Goal: Transaction & Acquisition: Purchase product/service

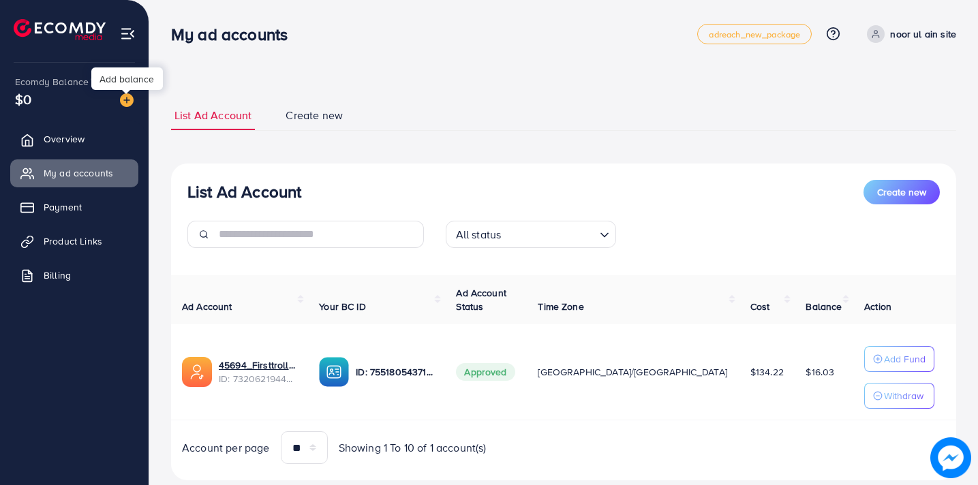
click at [129, 103] on img at bounding box center [127, 100] width 14 height 14
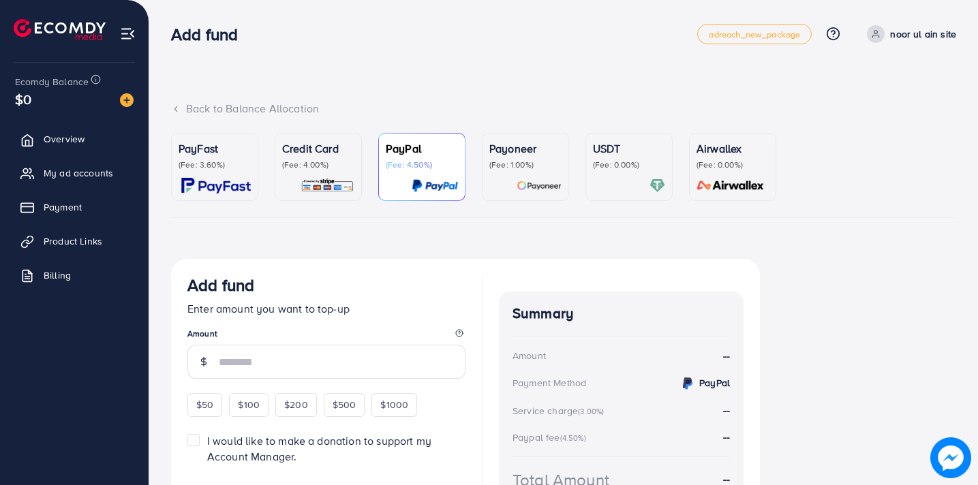
click at [327, 171] on div "Credit Card (Fee: 4.00%)" at bounding box center [318, 166] width 72 height 53
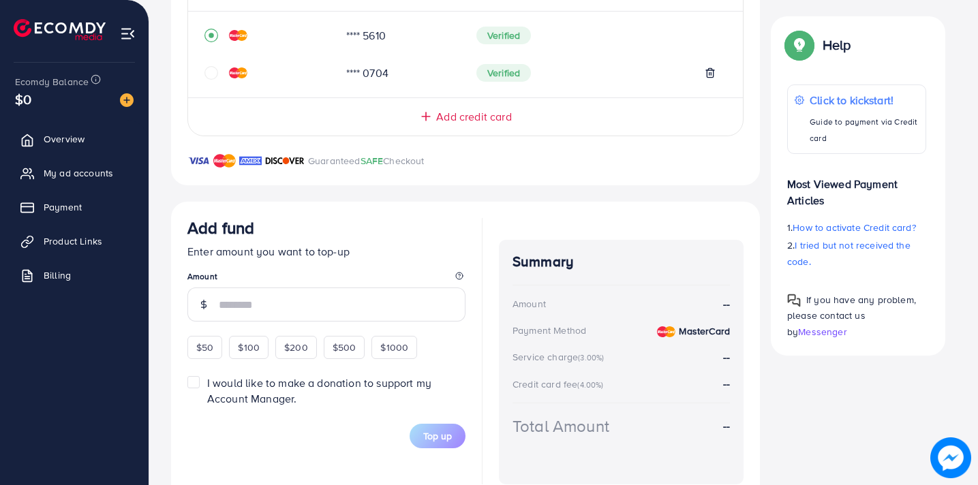
scroll to position [374, 0]
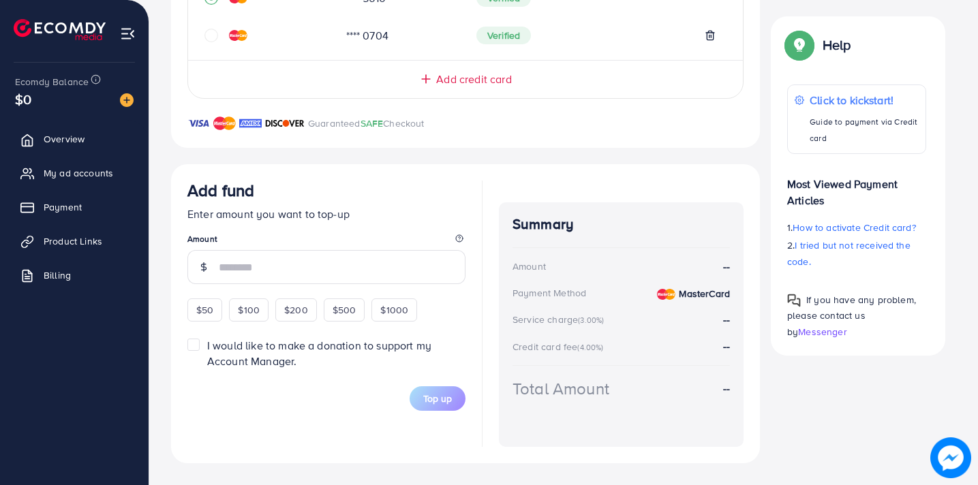
click at [273, 263] on input "number" at bounding box center [342, 267] width 247 height 34
click at [210, 307] on div "Add fund Enter amount you want to top-up Amount $50 $100 $200 $500 $1000" at bounding box center [326, 251] width 278 height 141
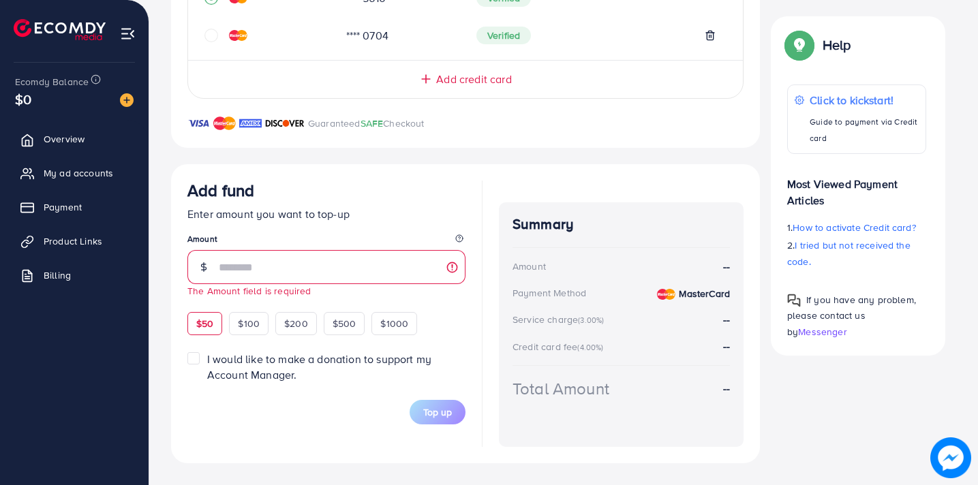
click at [208, 320] on span "$50" at bounding box center [204, 324] width 17 height 14
type input "**"
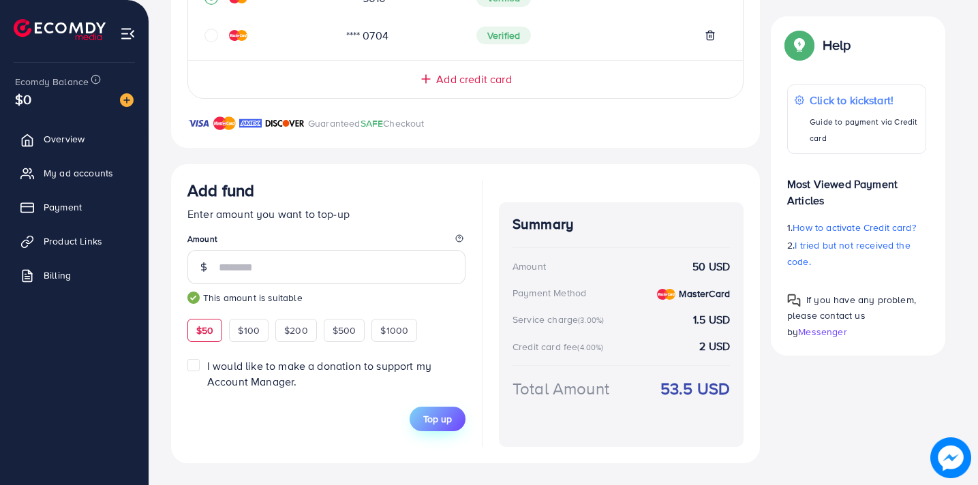
click at [431, 425] on button "Top up" at bounding box center [438, 419] width 56 height 25
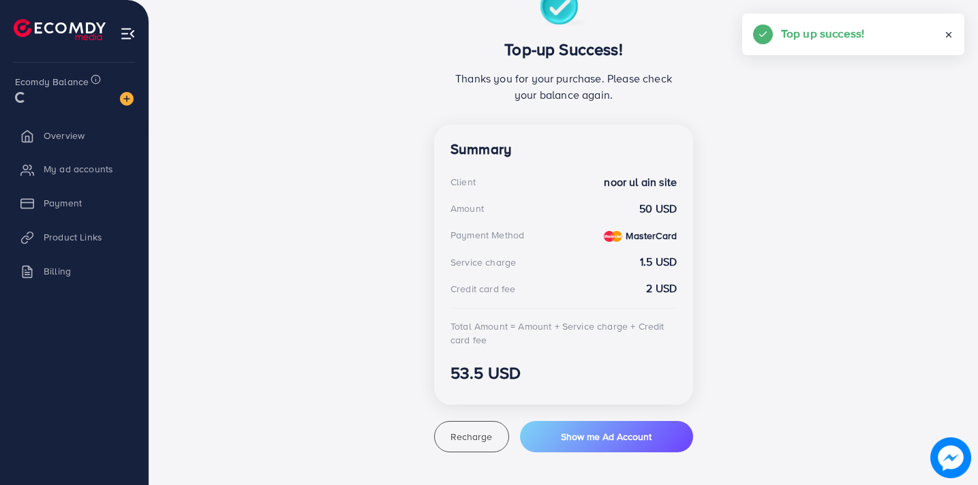
scroll to position [272, 0]
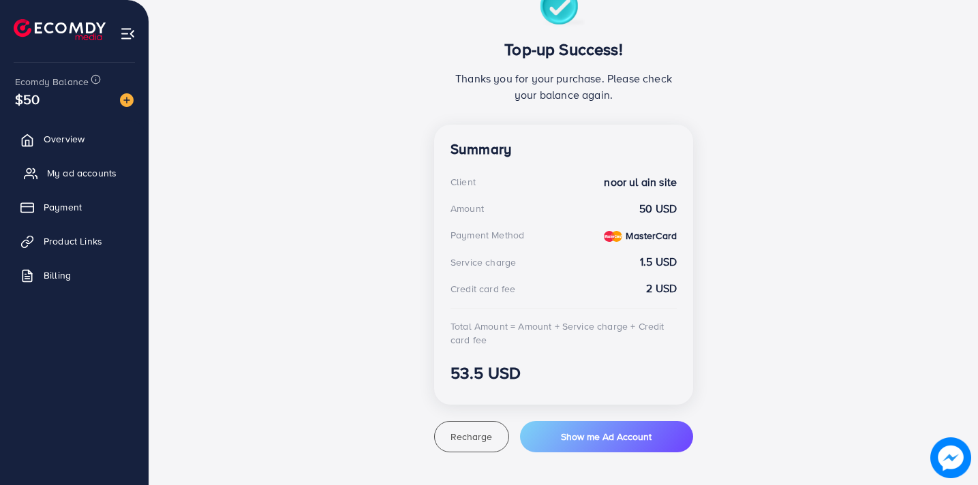
click at [72, 180] on link "My ad accounts" at bounding box center [74, 173] width 128 height 27
